Goal: Task Accomplishment & Management: Complete application form

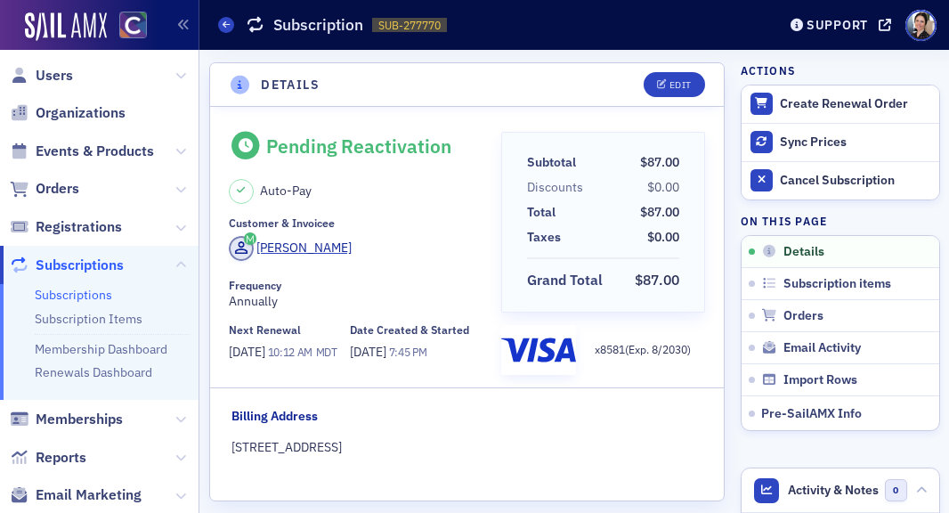
drag, startPoint x: 98, startPoint y: 150, endPoint x: 96, endPoint y: 132, distance: 18.8
click at [98, 150] on span "Events & Products" at bounding box center [95, 152] width 118 height 20
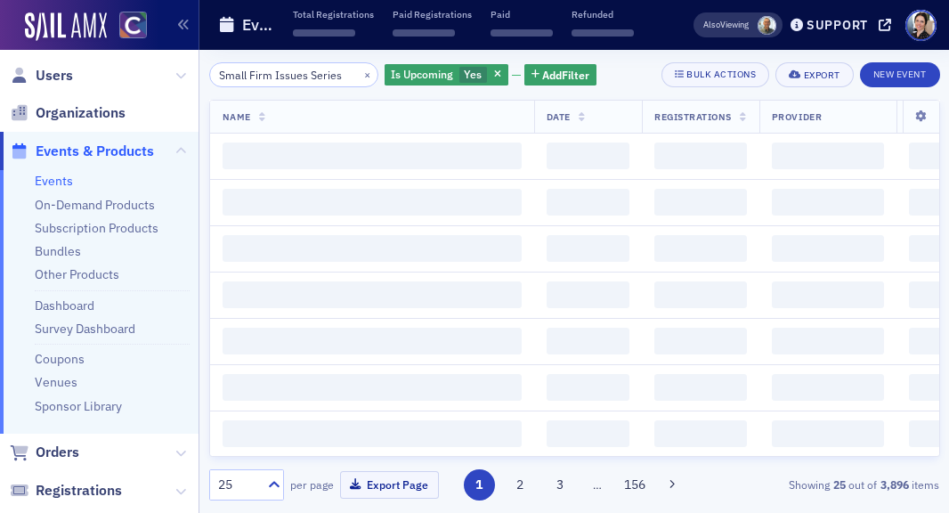
scroll to position [0, 3]
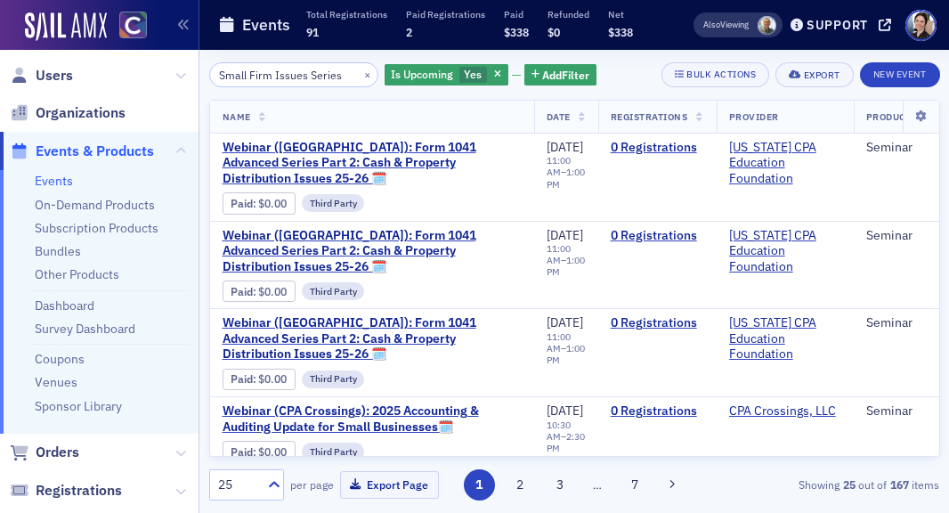
type input "Small Firm Issues Series"
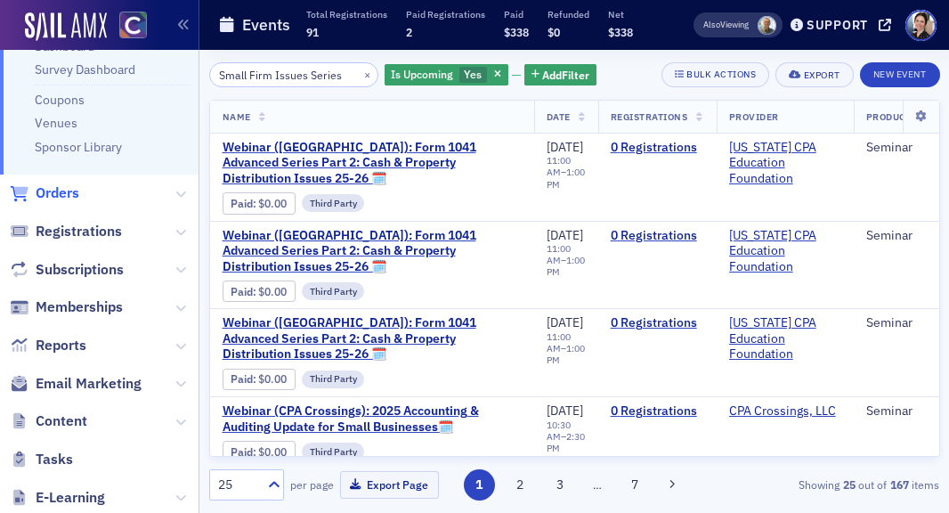
click at [61, 187] on span "Orders" at bounding box center [58, 193] width 44 height 20
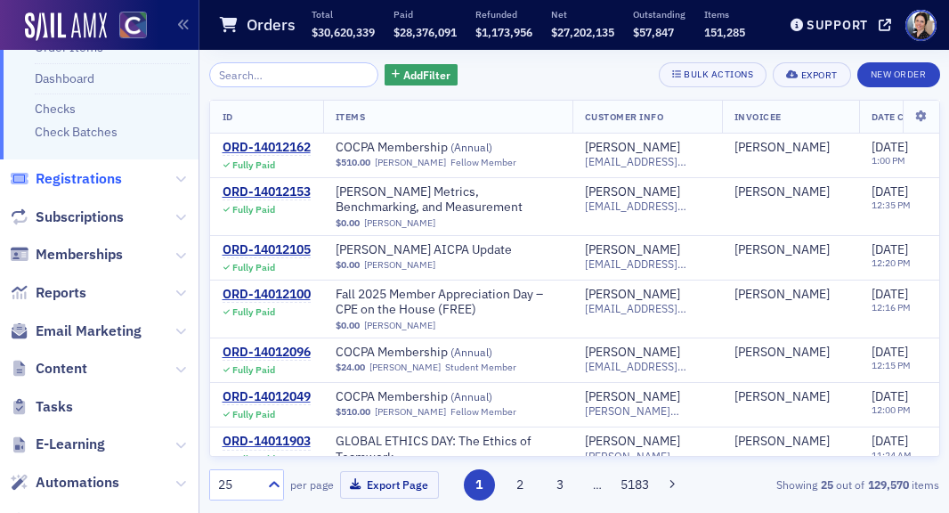
scroll to position [176, 0]
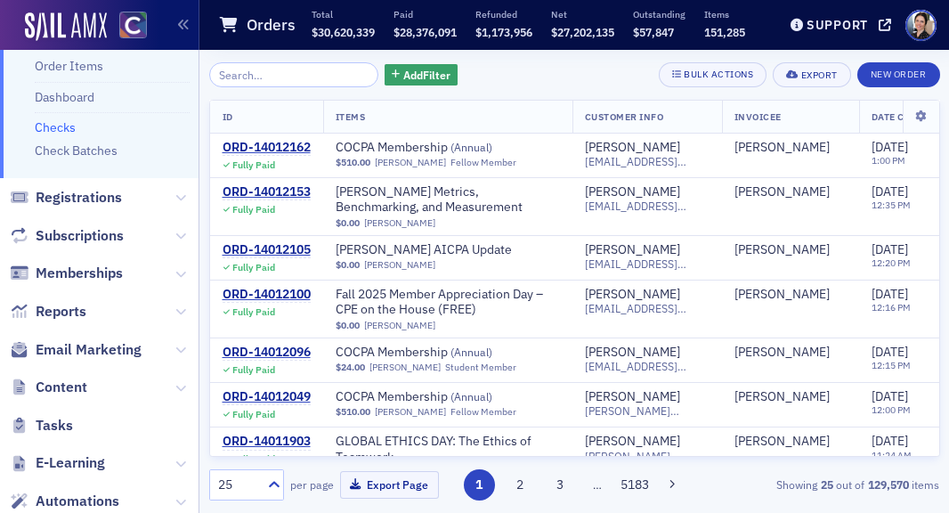
click at [67, 125] on link "Checks" at bounding box center [55, 127] width 41 height 16
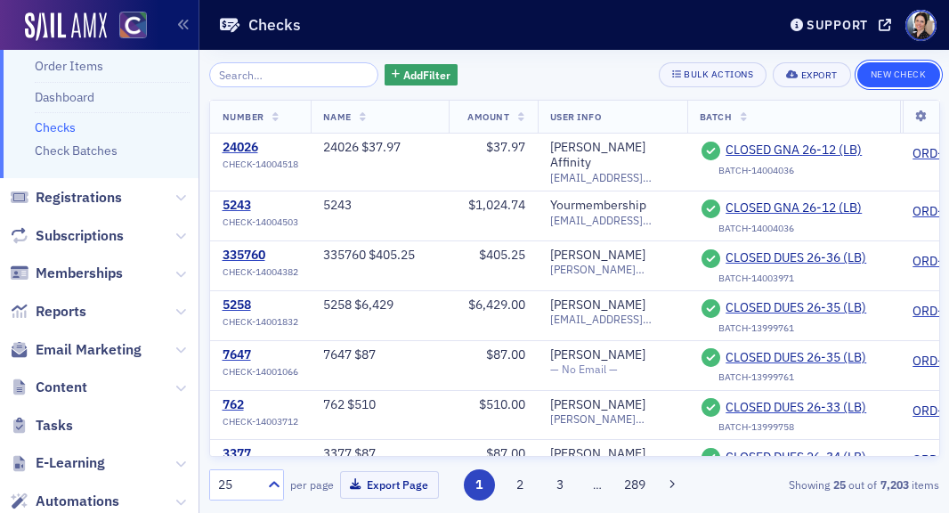
click at [901, 68] on button "New Check" at bounding box center [898, 74] width 83 height 25
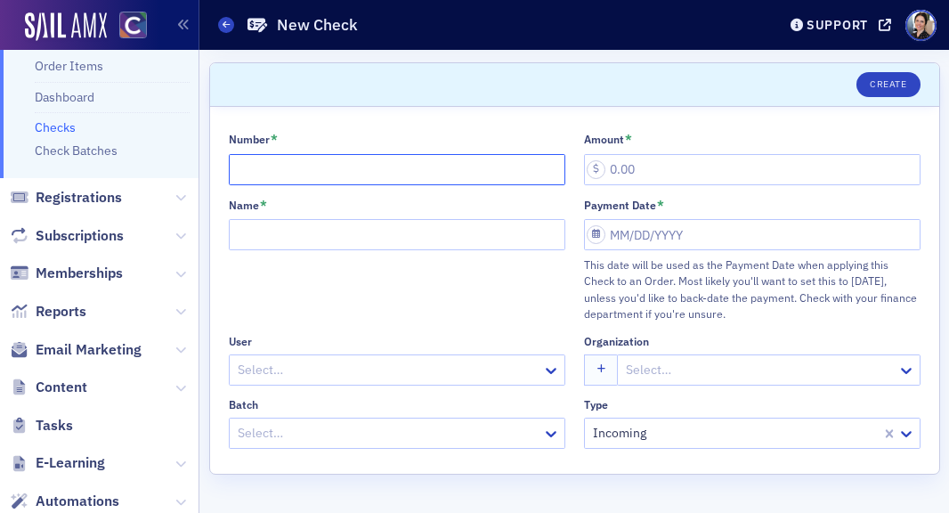
click at [456, 170] on input "Number *" at bounding box center [397, 169] width 337 height 31
type input "2000202"
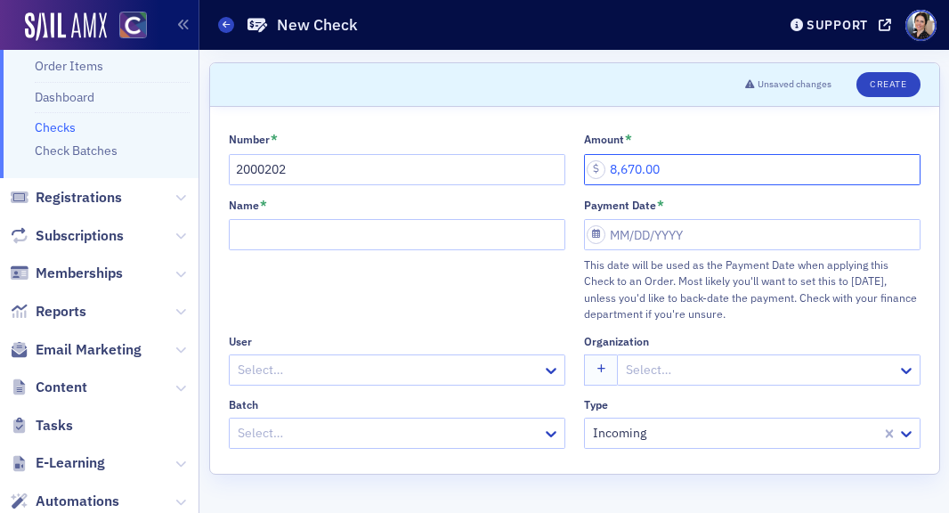
type input "8,670.00"
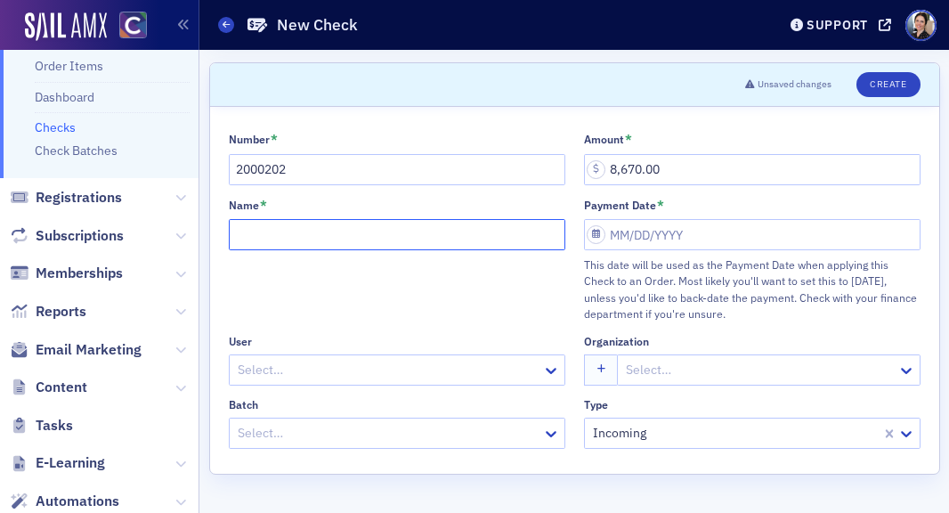
click at [336, 240] on input "Name *" at bounding box center [397, 234] width 337 height 31
type input "2000202 $8,670"
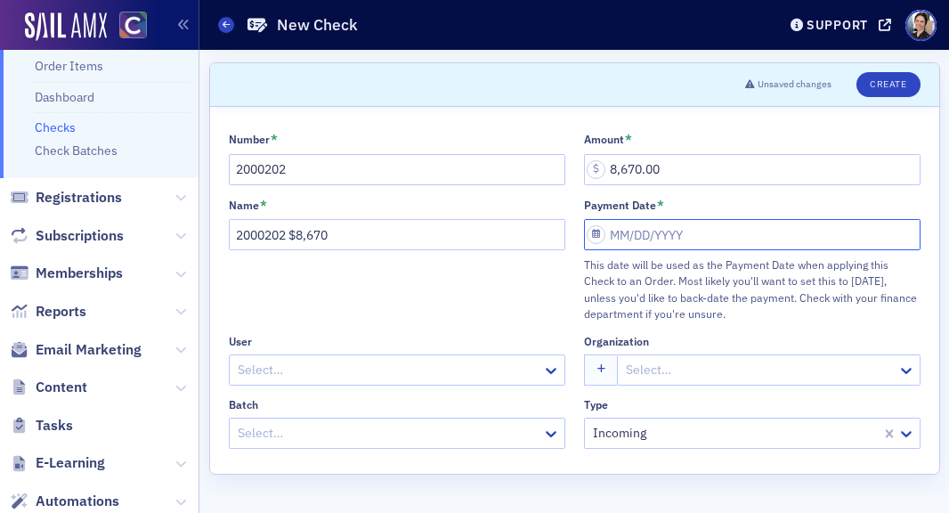
select select "7"
select select "2025"
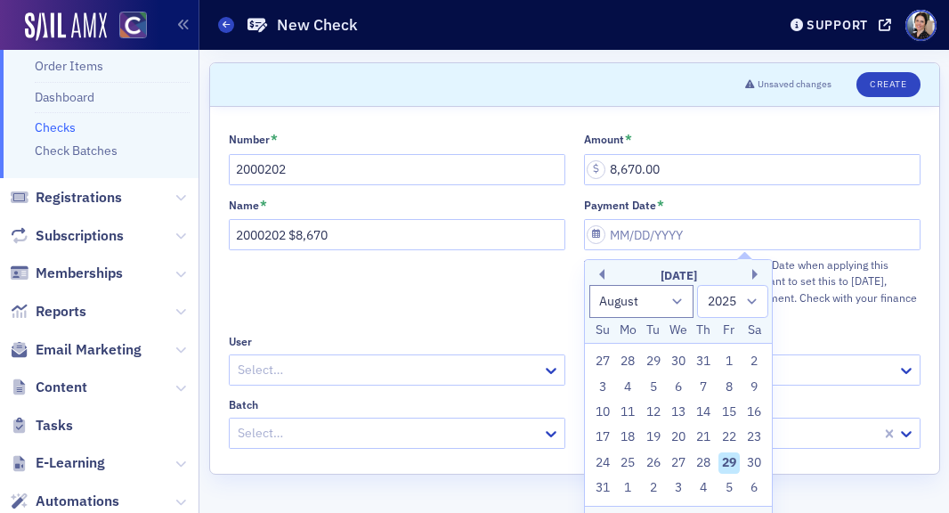
drag, startPoint x: 703, startPoint y: 432, endPoint x: 667, endPoint y: 426, distance: 37.0
click at [703, 432] on div "21" at bounding box center [703, 436] width 21 height 21
type input "[DATE]"
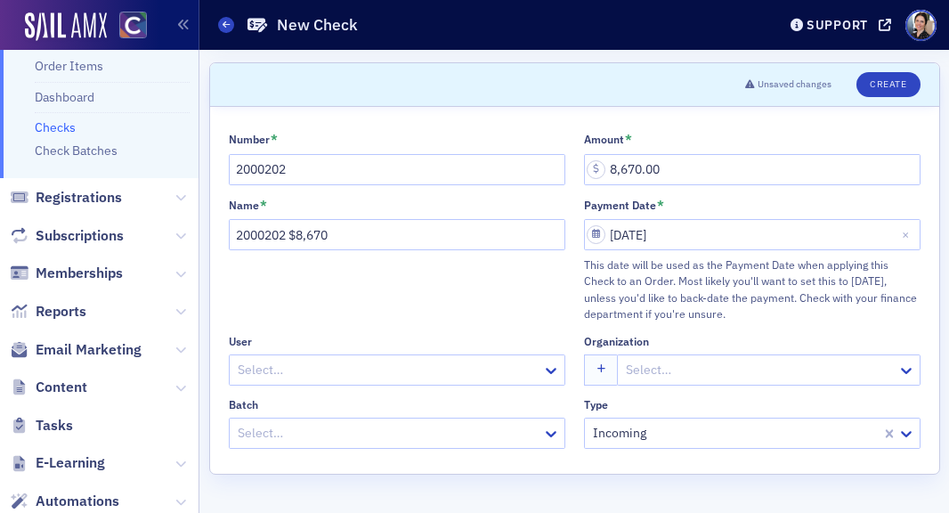
click at [268, 374] on div at bounding box center [388, 370] width 304 height 22
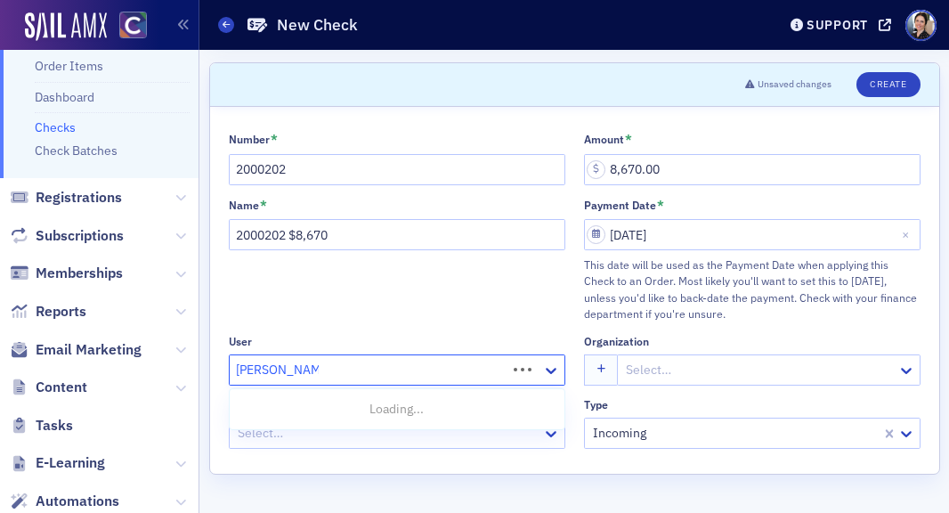
type input "[PERSON_NAME]"
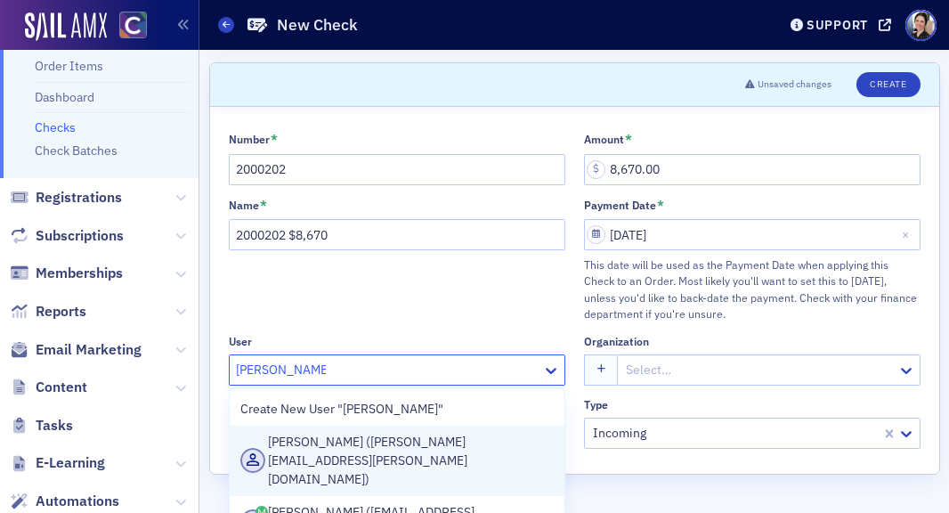
click at [344, 444] on div "[PERSON_NAME] ([PERSON_NAME][EMAIL_ADDRESS][PERSON_NAME][DOMAIN_NAME])" at bounding box center [396, 461] width 313 height 56
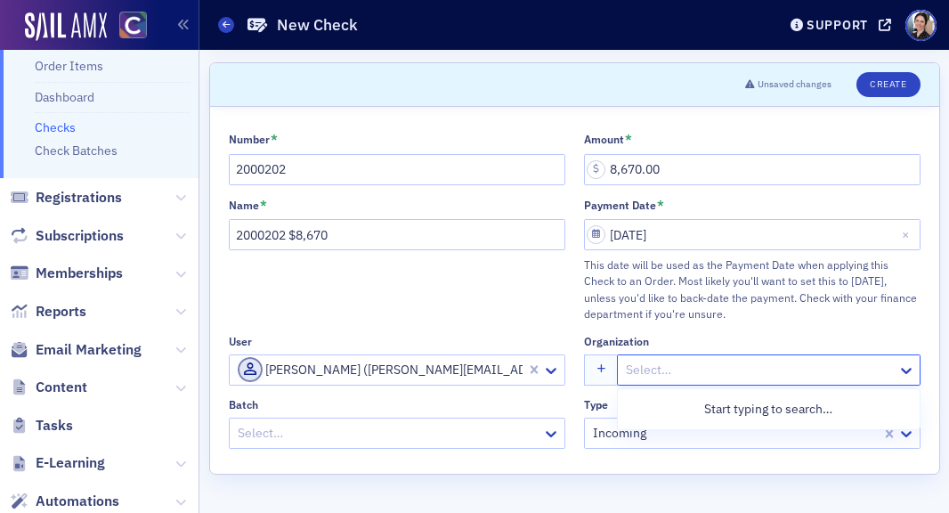
click at [653, 372] on div at bounding box center [759, 370] width 271 height 22
type input "grant thor"
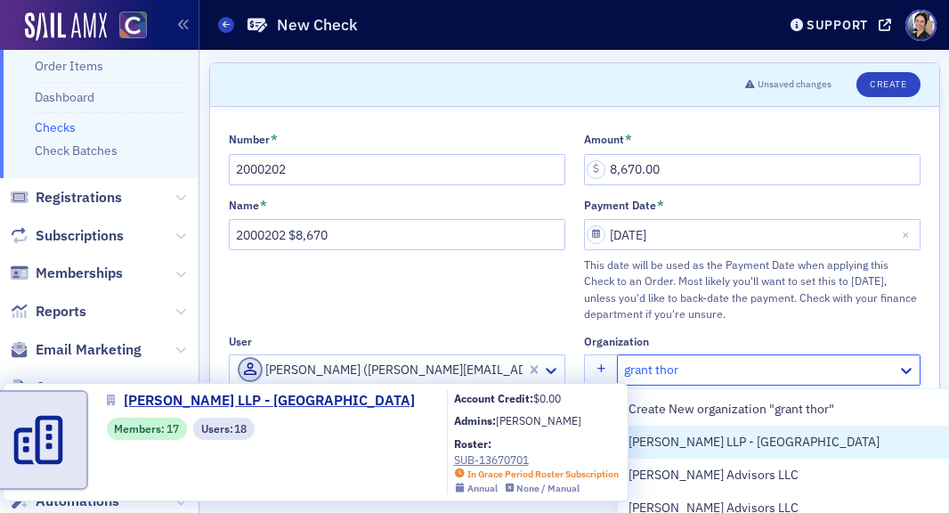
click at [706, 444] on span "[PERSON_NAME] LLP - [GEOGRAPHIC_DATA]" at bounding box center [754, 442] width 251 height 19
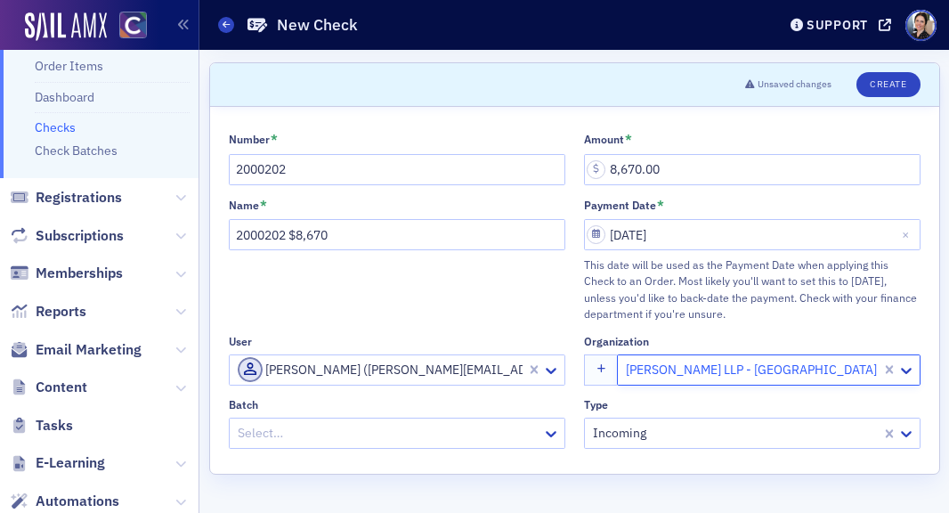
click at [318, 443] on div at bounding box center [388, 433] width 304 height 22
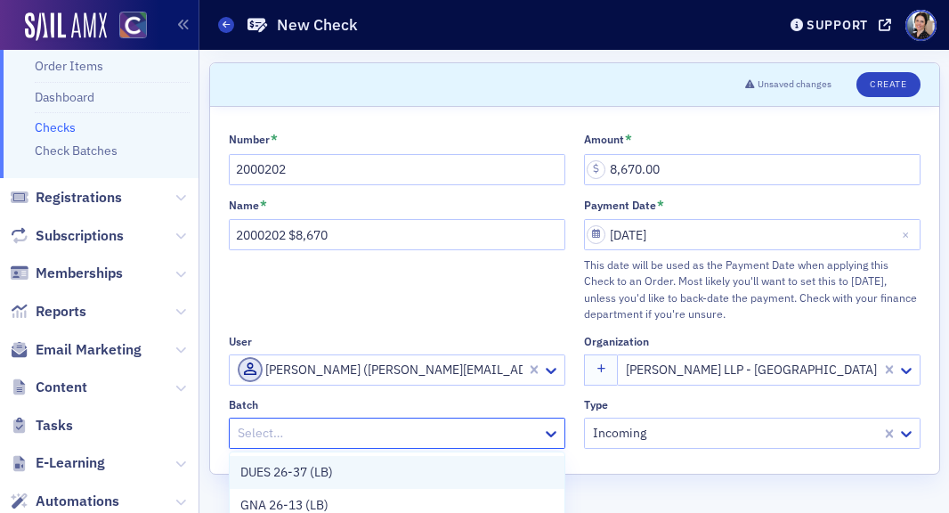
click at [292, 473] on span "DUES 26-37 (LB)" at bounding box center [286, 472] width 93 height 19
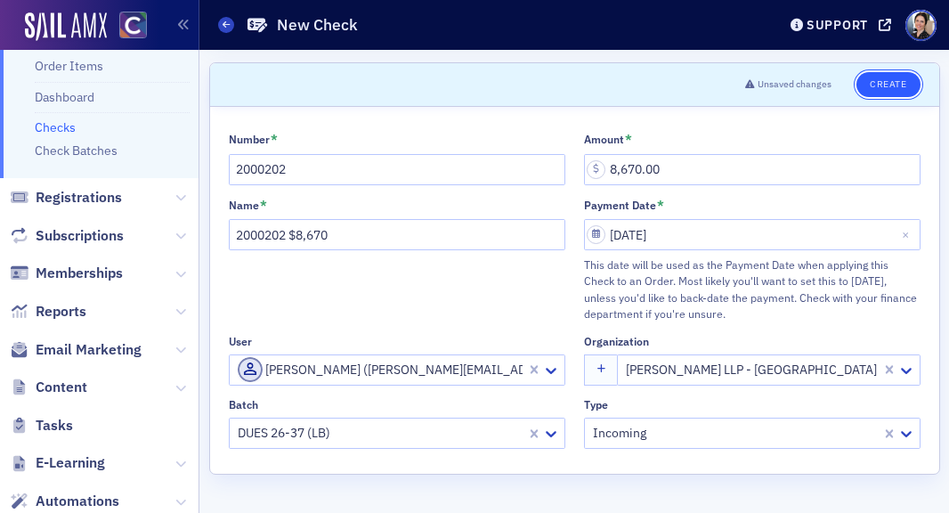
click at [889, 84] on button "Create" at bounding box center [887, 84] width 63 height 25
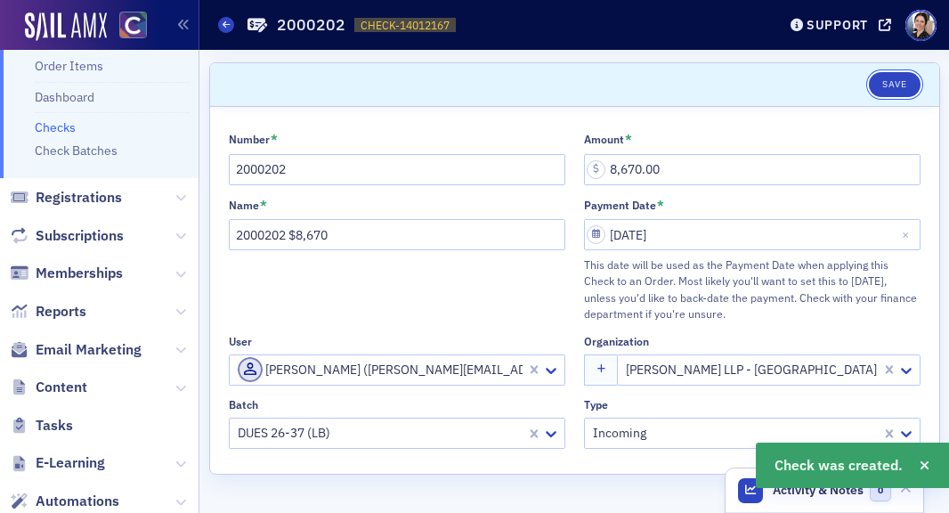
drag, startPoint x: 890, startPoint y: 83, endPoint x: 831, endPoint y: 74, distance: 60.3
click at [889, 84] on button "Save" at bounding box center [894, 84] width 51 height 25
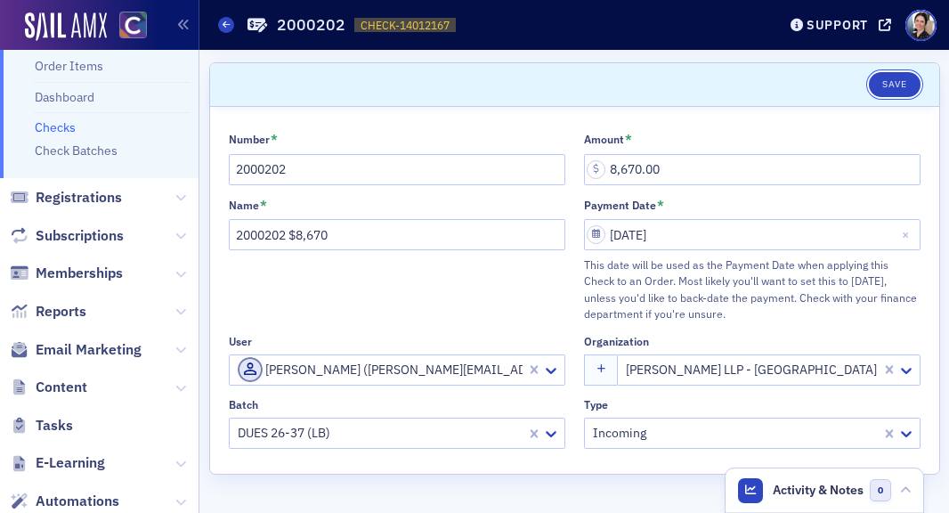
drag, startPoint x: 899, startPoint y: 84, endPoint x: 790, endPoint y: 90, distance: 109.7
click at [899, 84] on button "Save" at bounding box center [894, 84] width 51 height 25
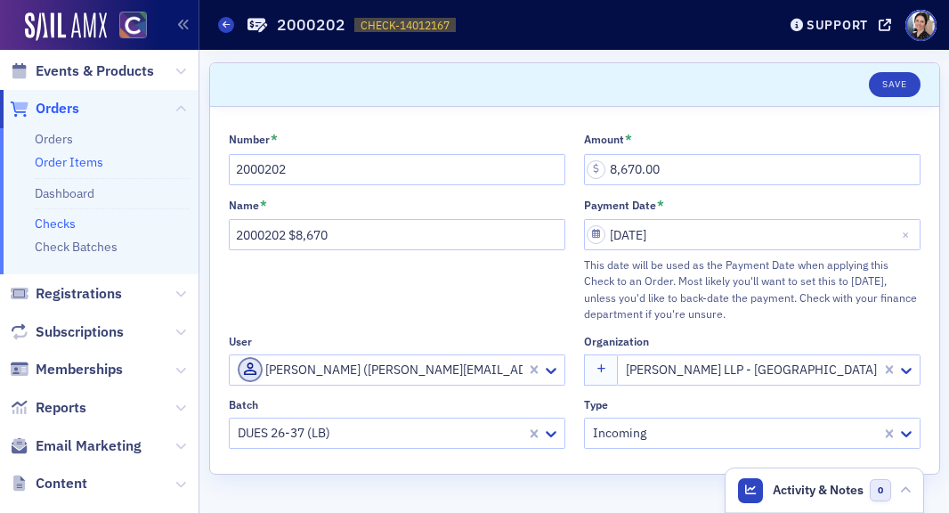
scroll to position [42, 0]
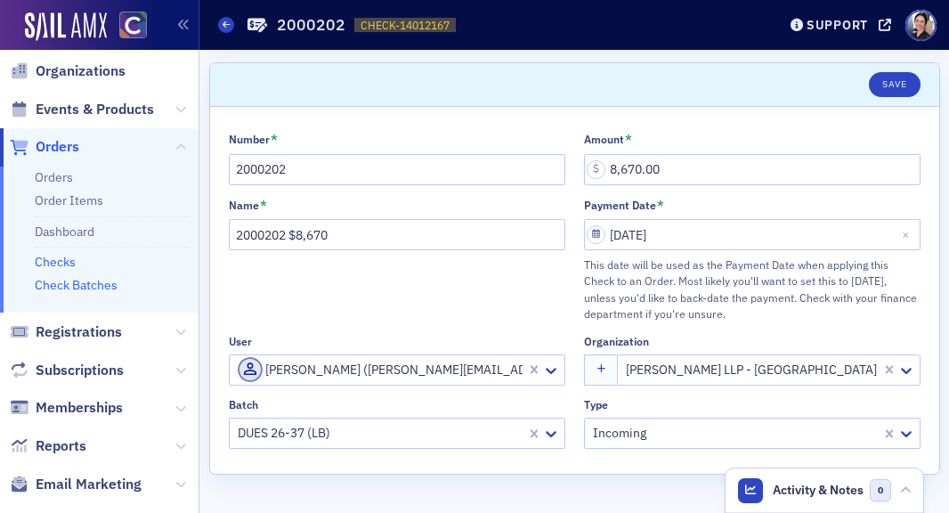
click at [93, 285] on link "Check Batches" at bounding box center [76, 285] width 83 height 16
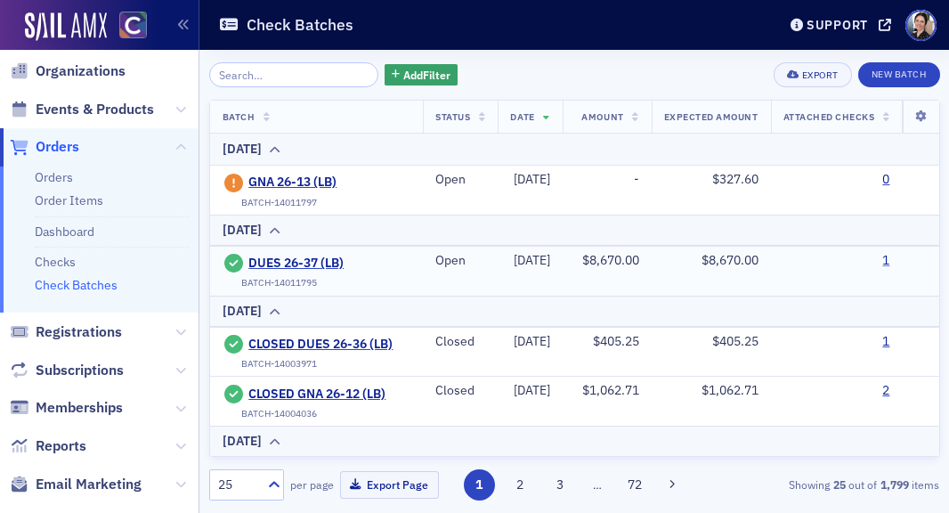
drag, startPoint x: 912, startPoint y: 261, endPoint x: 667, endPoint y: 262, distance: 245.7
click at [889, 261] on link "1" at bounding box center [885, 261] width 7 height 16
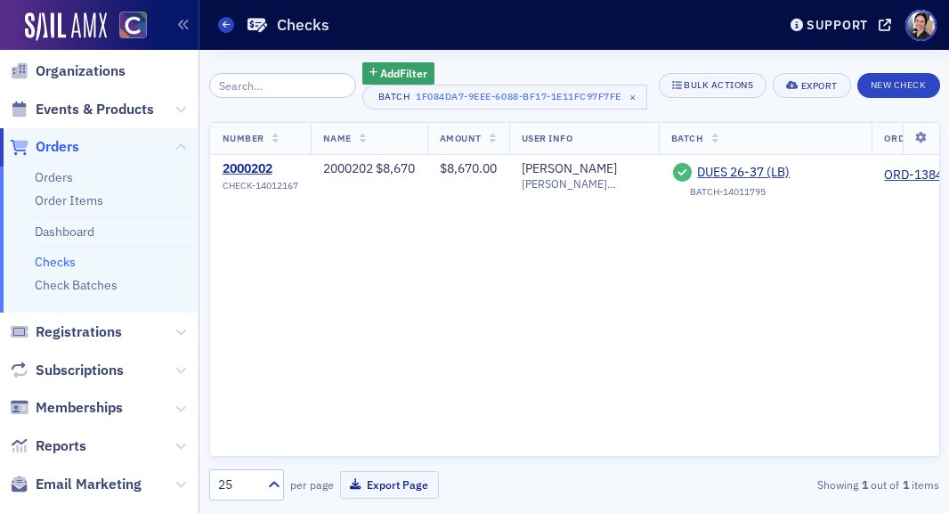
scroll to position [0, 158]
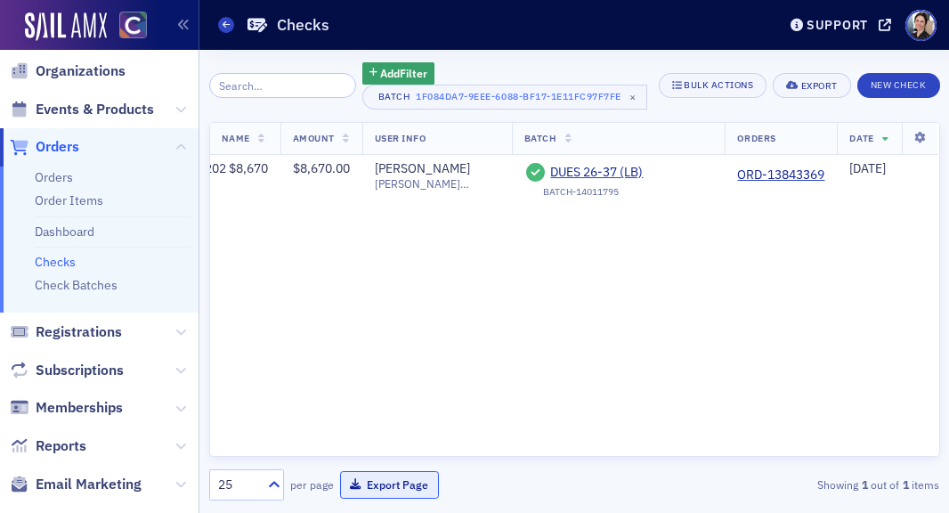
click at [390, 489] on button "Export Page" at bounding box center [389, 485] width 99 height 28
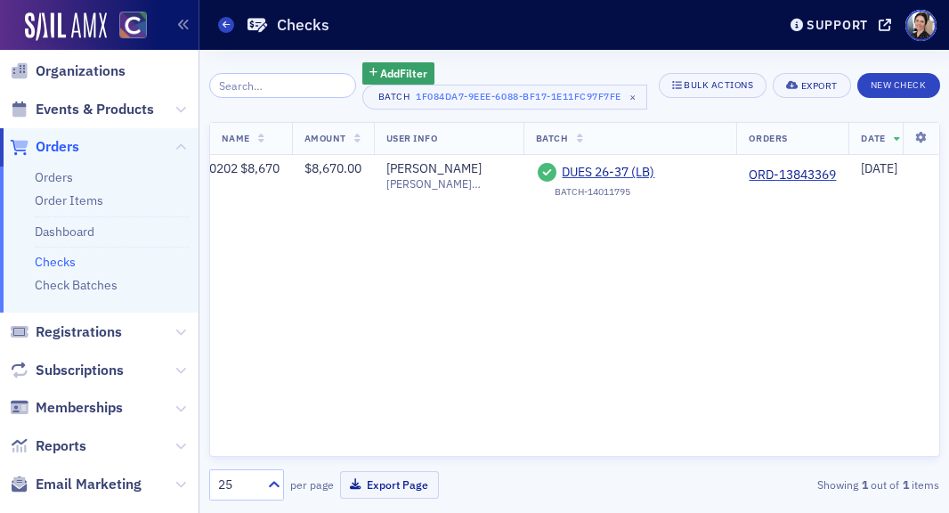
click at [58, 262] on link "Checks" at bounding box center [55, 262] width 41 height 16
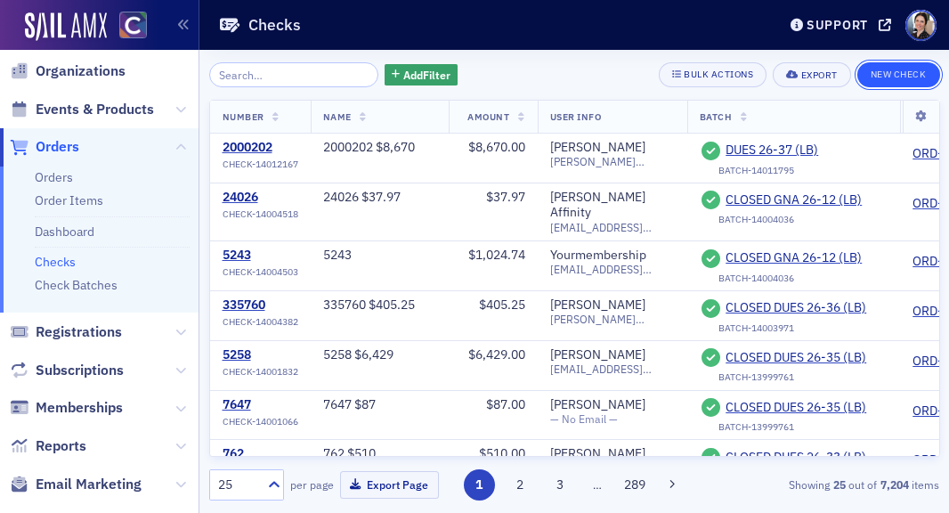
click at [912, 66] on button "New Check" at bounding box center [898, 74] width 83 height 25
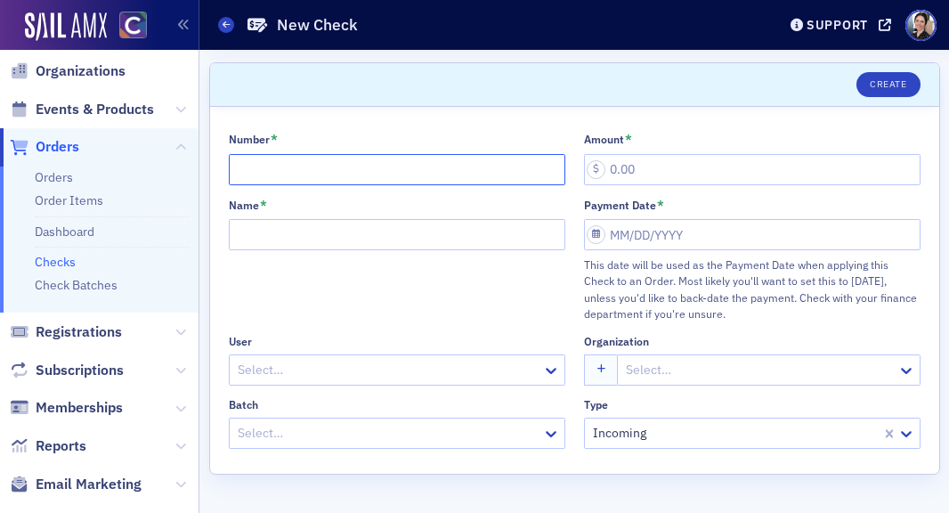
click at [297, 174] on input "Number *" at bounding box center [397, 169] width 337 height 31
type input "31016117"
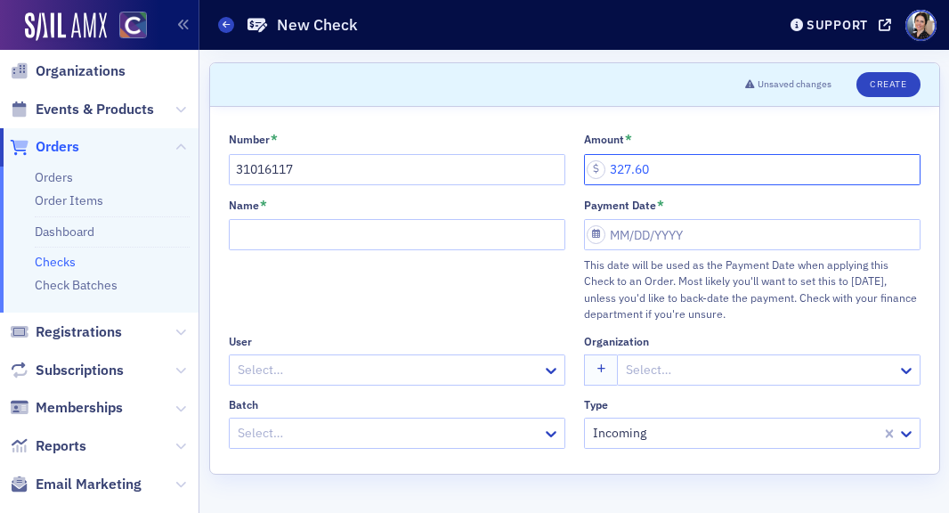
type input "327.60"
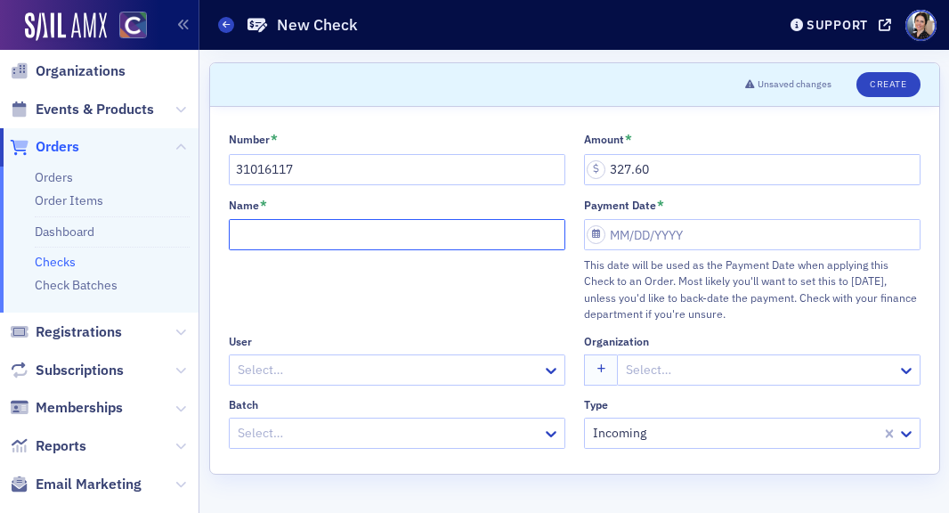
click at [271, 229] on input "Name *" at bounding box center [397, 234] width 337 height 31
type input "31016117 $327.60"
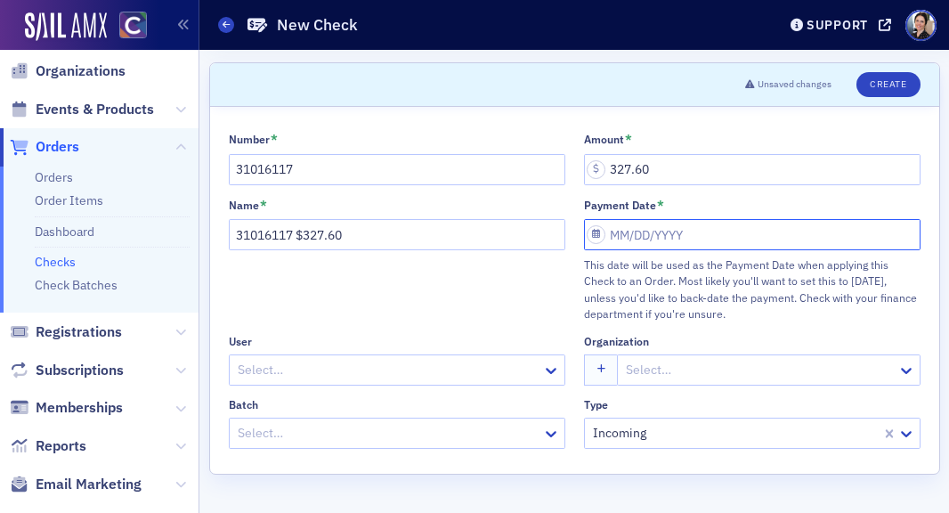
select select "7"
select select "2025"
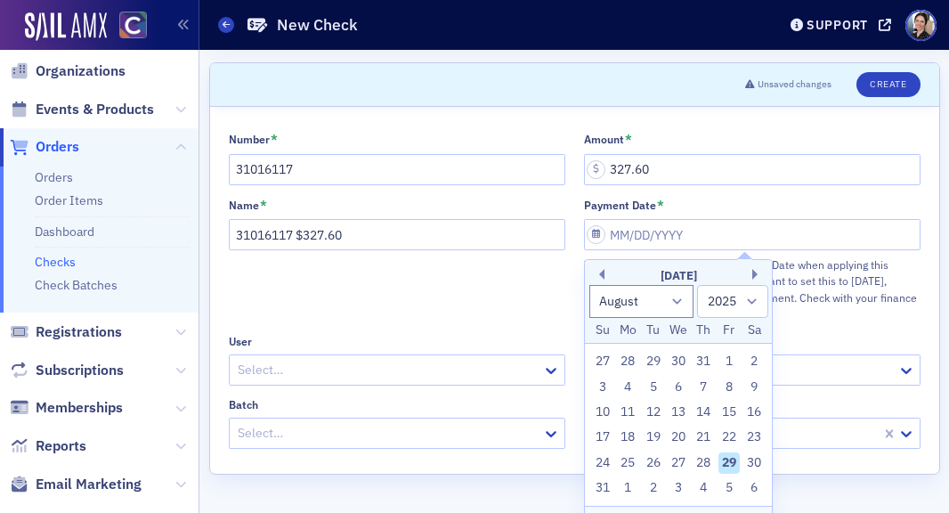
drag, startPoint x: 651, startPoint y: 462, endPoint x: 640, endPoint y: 458, distance: 11.6
click at [651, 462] on div "26" at bounding box center [653, 462] width 21 height 21
type input "[DATE]"
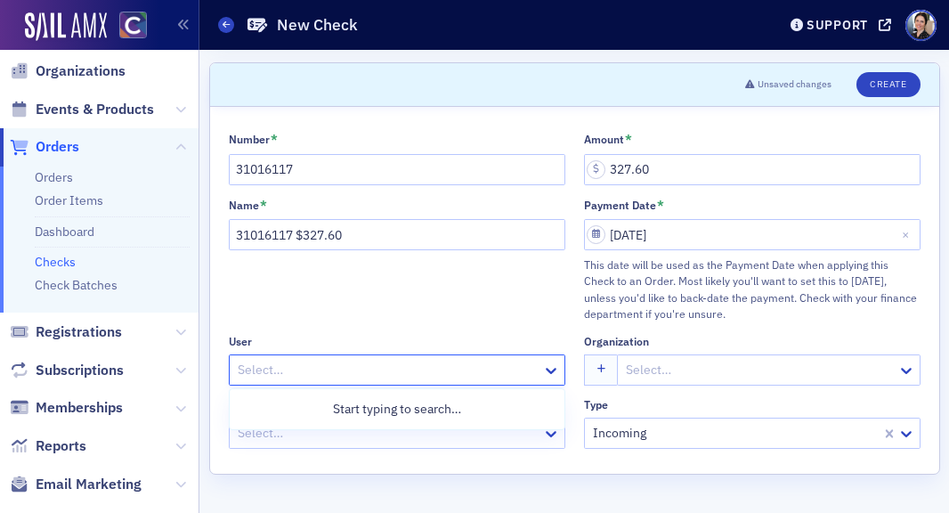
click at [281, 359] on div at bounding box center [388, 370] width 304 height 22
click at [276, 363] on div at bounding box center [388, 370] width 304 height 22
type input "trinet op"
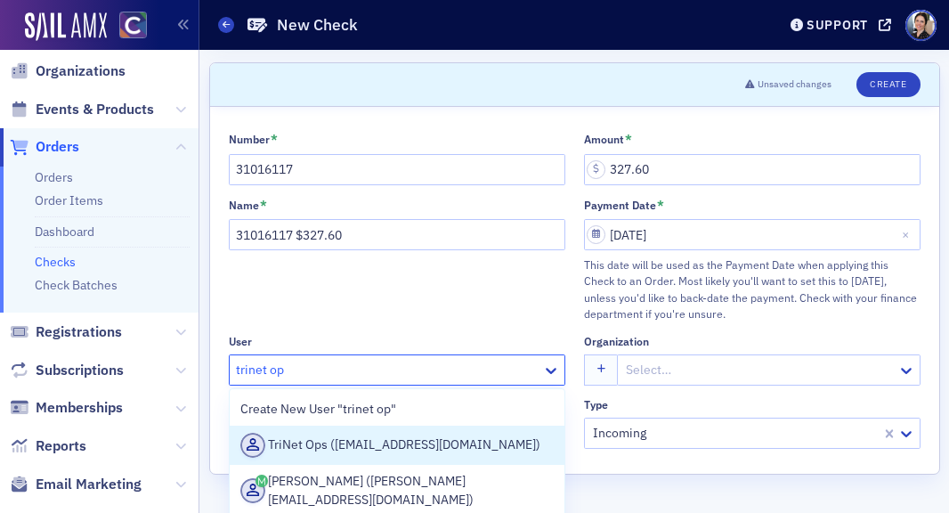
drag, startPoint x: 324, startPoint y: 441, endPoint x: 518, endPoint y: 385, distance: 201.8
click at [324, 441] on div "TriNet Ops ([EMAIL_ADDRESS][DOMAIN_NAME])" at bounding box center [396, 445] width 313 height 25
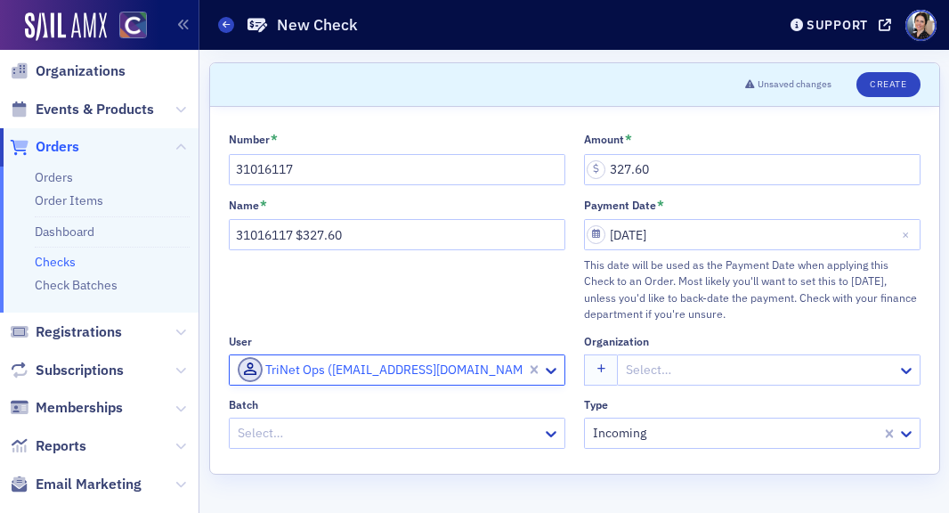
click at [710, 371] on div at bounding box center [759, 370] width 271 height 22
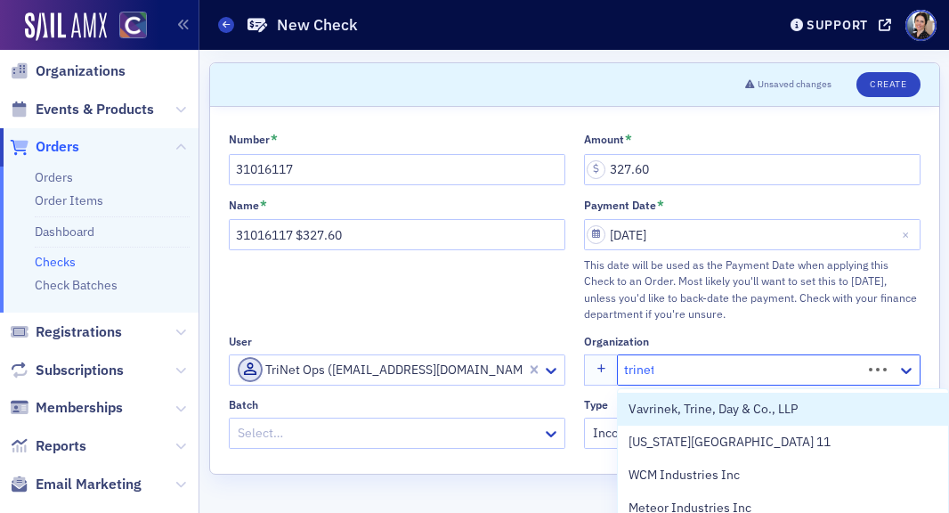
type input "trinet"
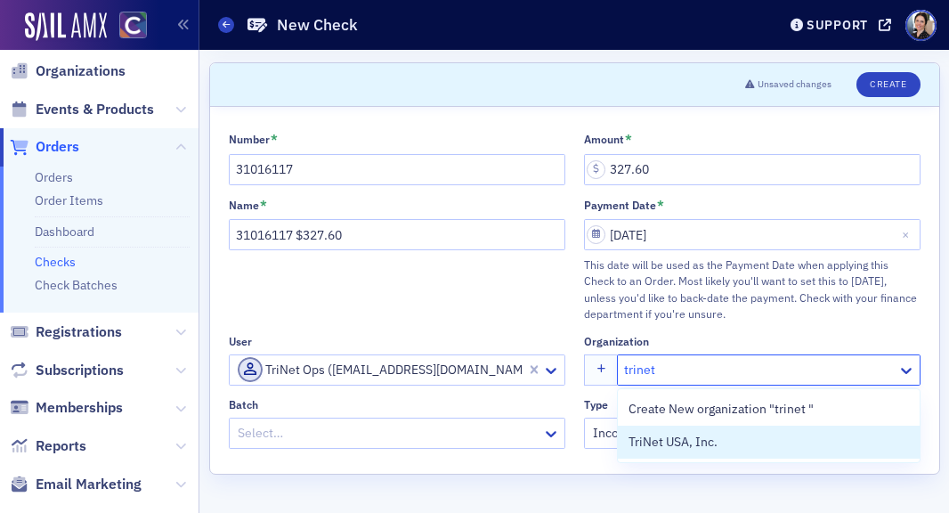
drag, startPoint x: 685, startPoint y: 435, endPoint x: 513, endPoint y: 438, distance: 172.7
click at [685, 435] on span "TriNet USA, Inc." at bounding box center [710, 442] width 162 height 19
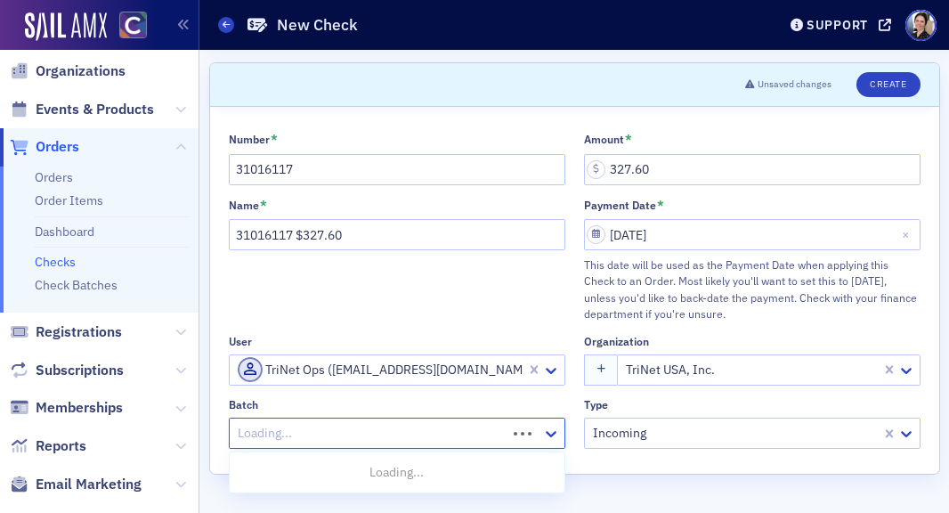
click at [343, 432] on div at bounding box center [370, 433] width 269 height 22
click at [289, 500] on span "GNA 26-13 (LB)" at bounding box center [284, 505] width 88 height 19
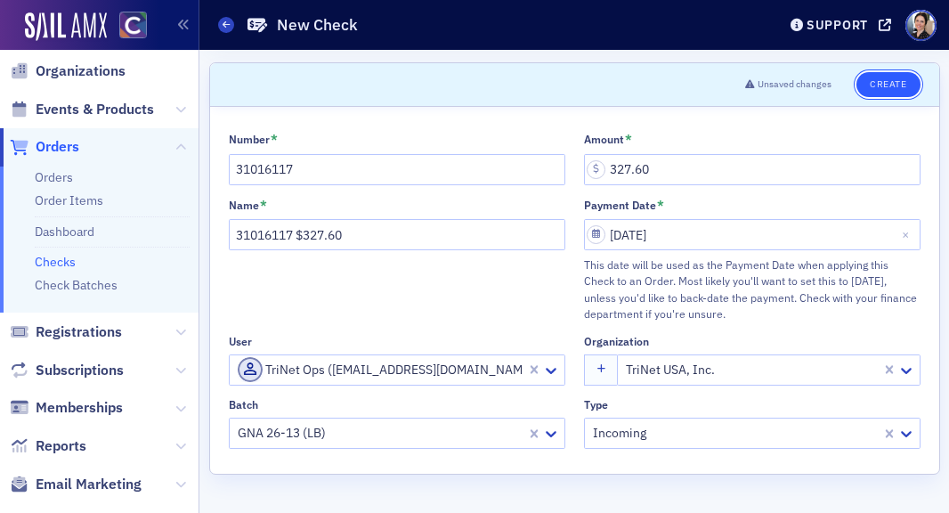
click at [896, 84] on button "Create" at bounding box center [887, 84] width 63 height 25
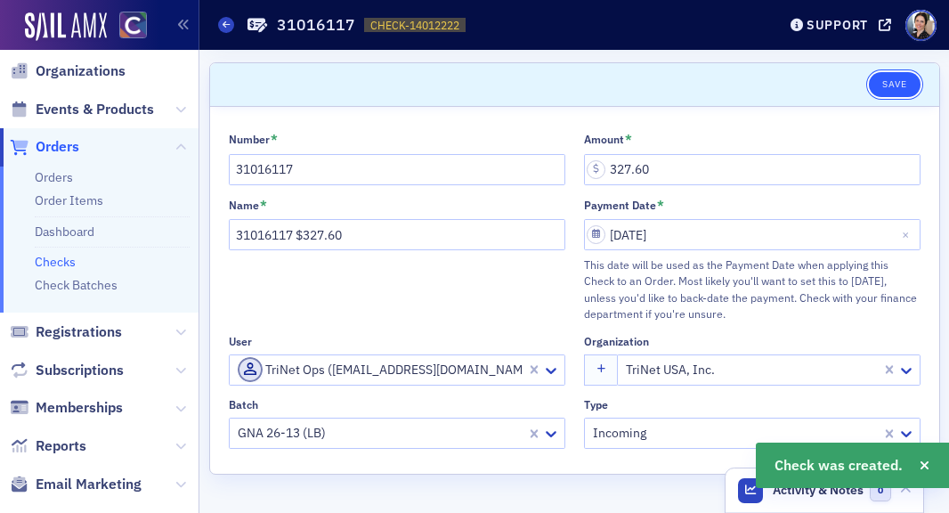
click at [891, 80] on button "Save" at bounding box center [894, 84] width 51 height 25
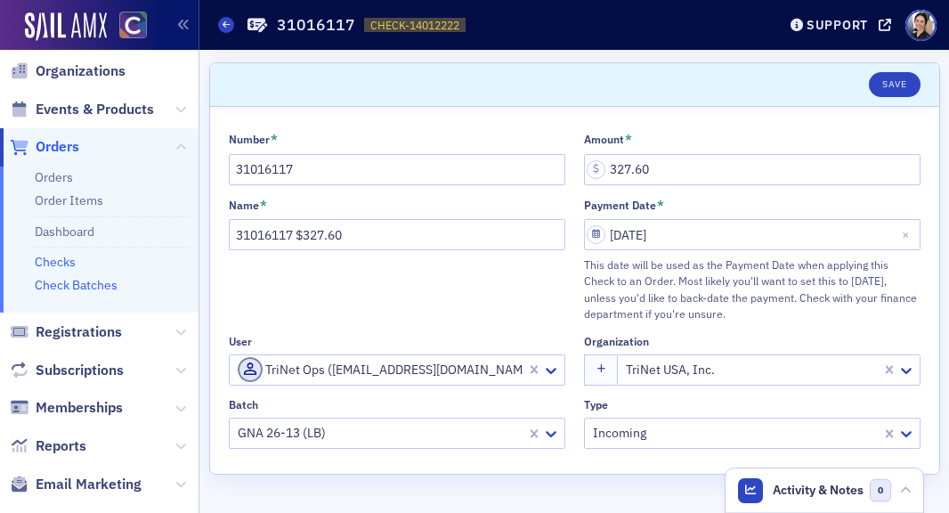
click at [81, 280] on link "Check Batches" at bounding box center [76, 285] width 83 height 16
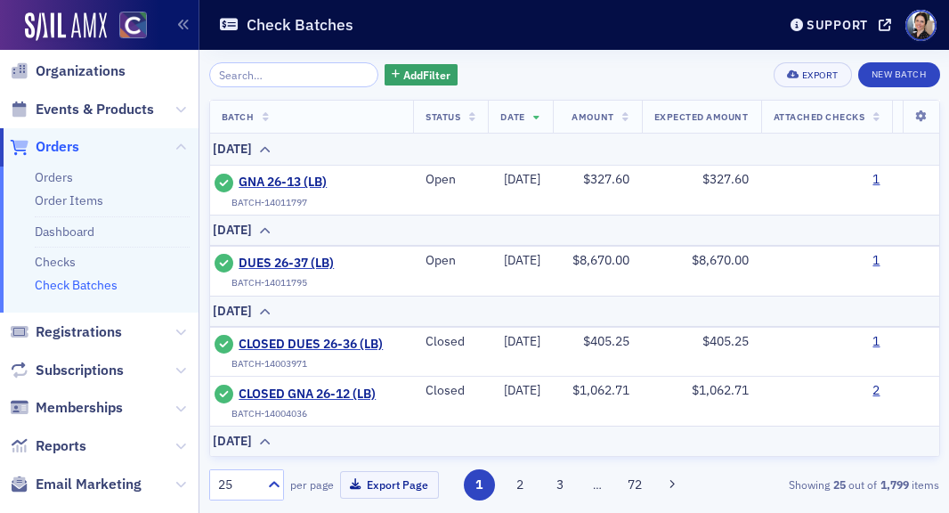
scroll to position [0, 6]
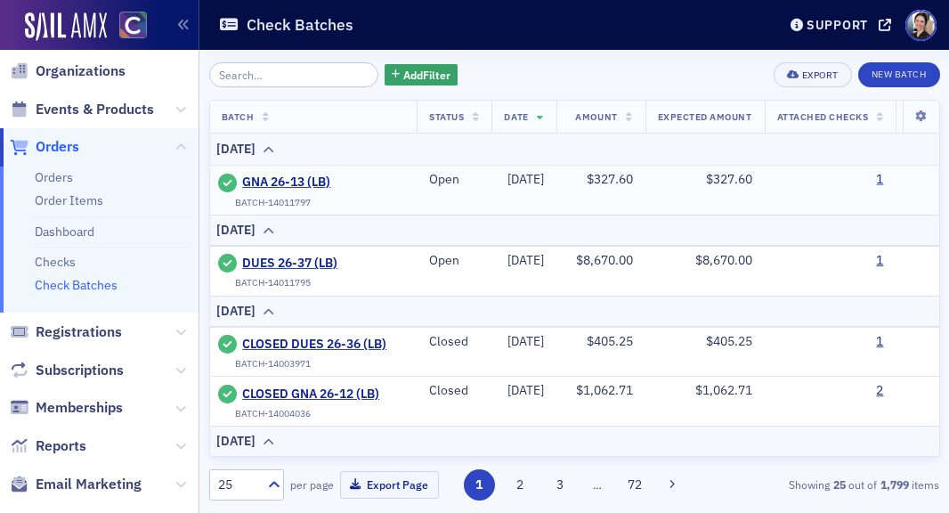
click at [883, 176] on link "1" at bounding box center [879, 180] width 7 height 16
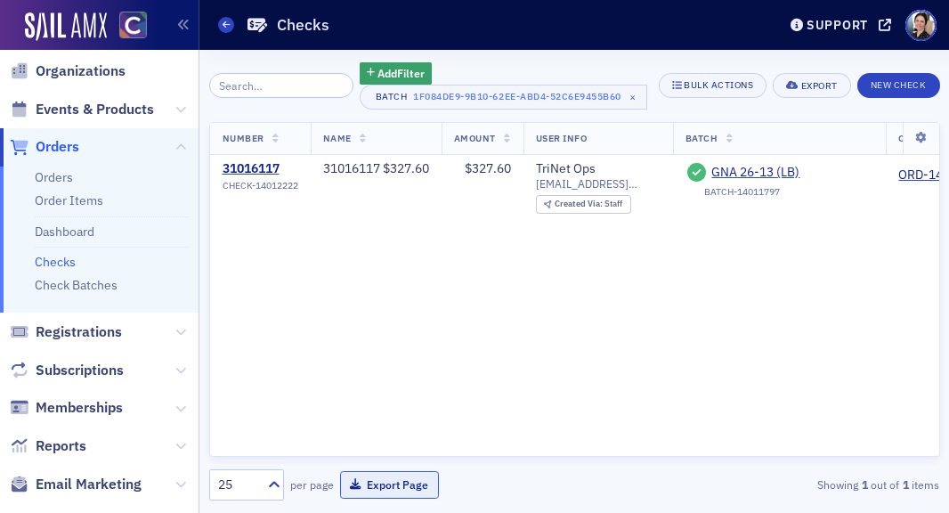
drag, startPoint x: 399, startPoint y: 491, endPoint x: 385, endPoint y: 474, distance: 20.9
click at [399, 490] on button "Export Page" at bounding box center [389, 485] width 99 height 28
